Goal: Information Seeking & Learning: Learn about a topic

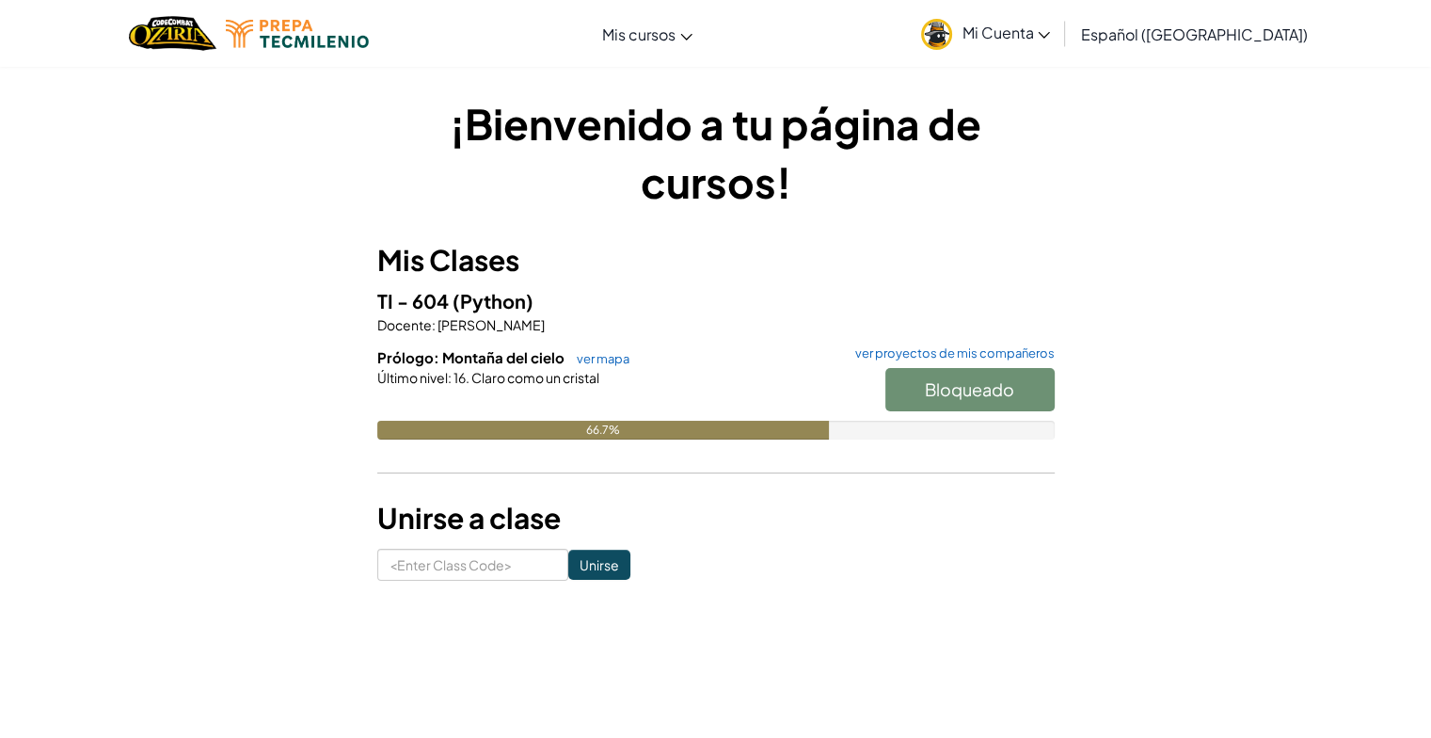
click at [997, 377] on div "Bloqueado" at bounding box center [961, 394] width 188 height 53
click at [977, 391] on div "Bloqueado" at bounding box center [961, 394] width 188 height 53
click at [1002, 350] on link "ver proyectos de mis compañeros" at bounding box center [950, 353] width 209 height 12
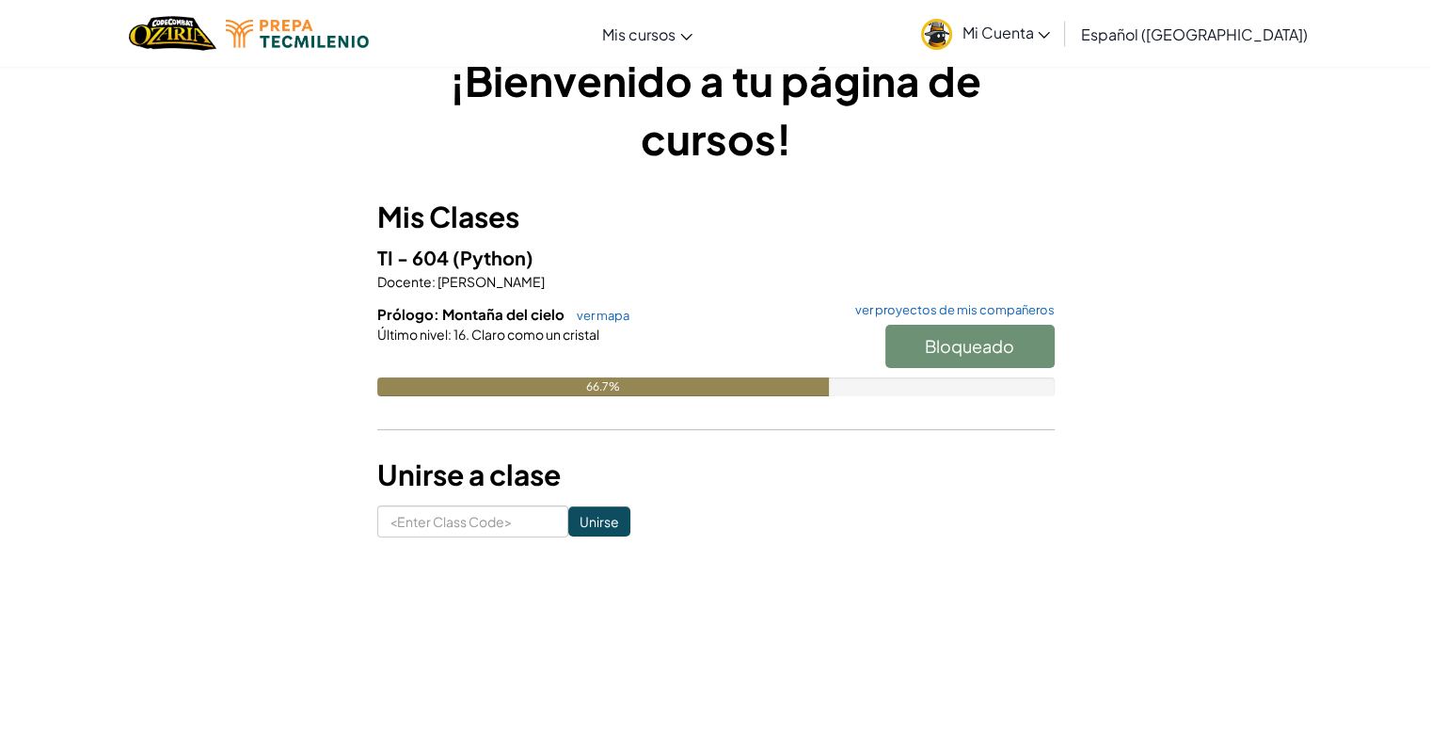
scroll to position [90, 0]
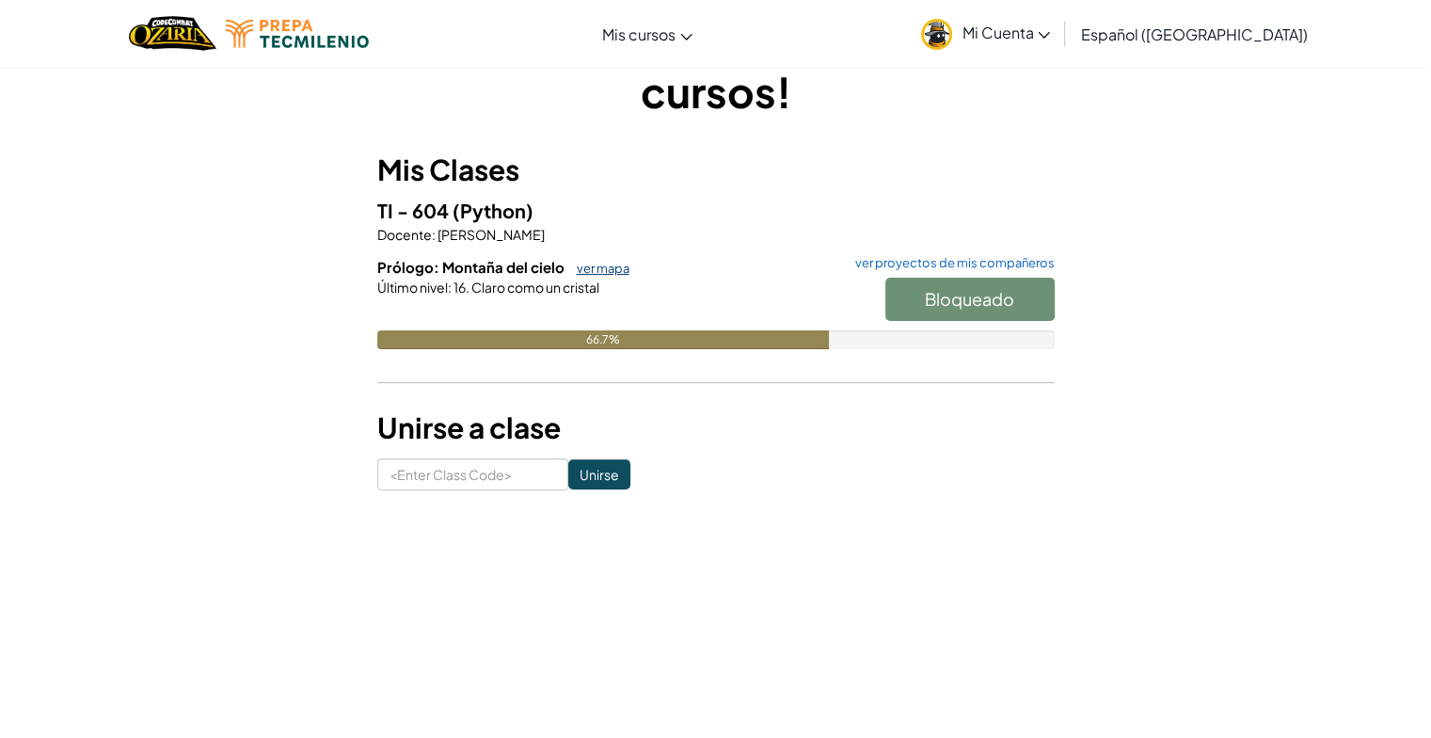
click at [613, 265] on link "ver mapa" at bounding box center [598, 268] width 62 height 15
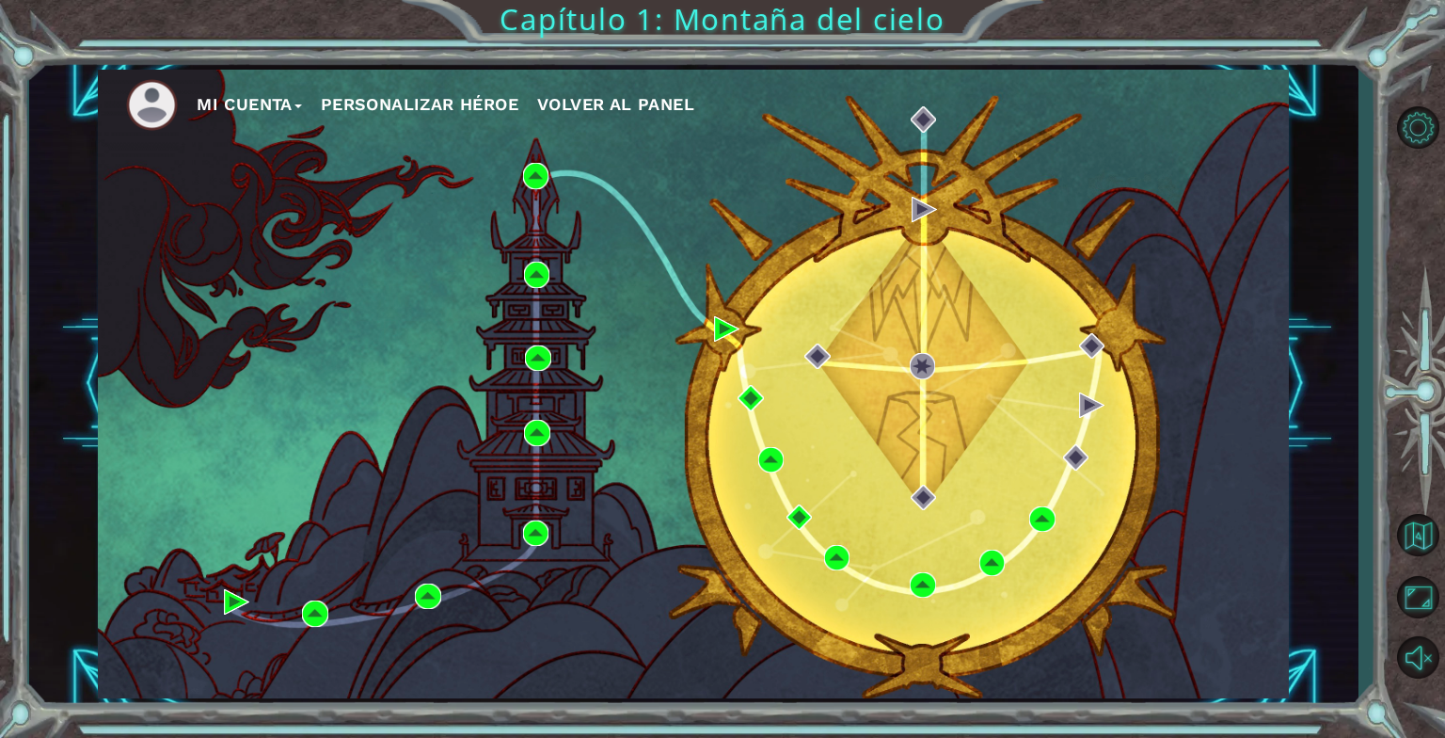
click at [843, 576] on div "Mi Cuenta Personalizar héroe Volver al panel" at bounding box center [693, 384] width 1191 height 629
